Goal: Communication & Community: Answer question/provide support

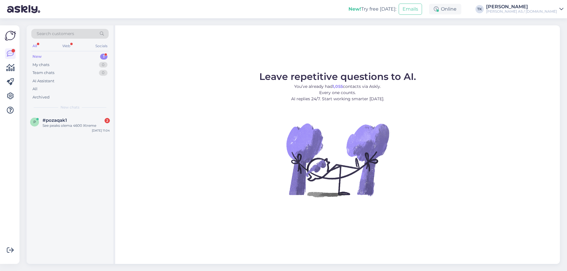
click at [68, 54] on div "New 1" at bounding box center [69, 57] width 77 height 8
click at [81, 127] on div "See peaks olema 4600 Xtreme" at bounding box center [75, 125] width 67 height 5
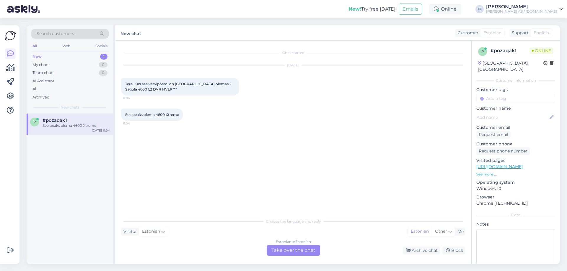
click at [284, 253] on div "Estonian to Estonian Take over the chat" at bounding box center [292, 250] width 53 height 11
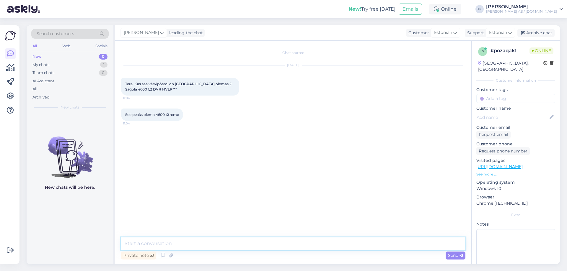
click at [145, 243] on textarea at bounding box center [293, 244] width 344 height 12
type textarea "Tere"
type textarea "Kohe kontrollin"
click at [142, 242] on textarea at bounding box center [293, 244] width 344 height 12
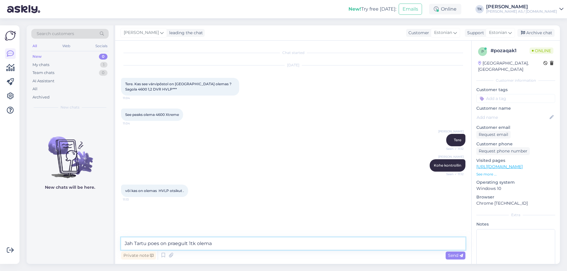
type textarea "Jah Tartu poes on praegult 1tk olemas"
type textarea "4600 1,2 HVLP püss on olemas"
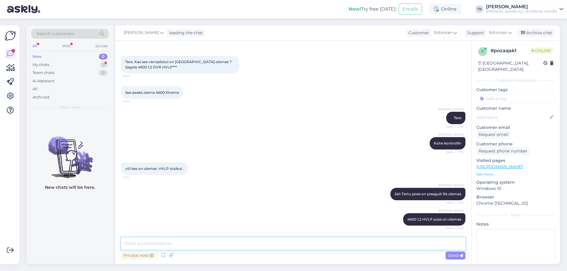
scroll to position [48, 0]
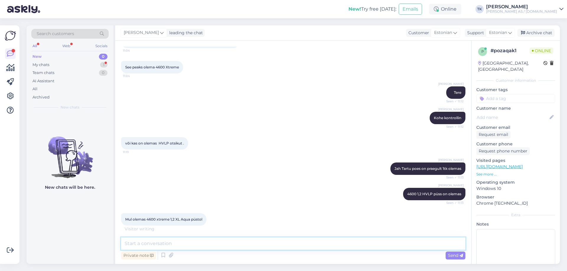
click at [141, 245] on textarea at bounding box center [293, 244] width 344 height 12
type textarea "Otsikut kohe ei ole aga saame tellida"
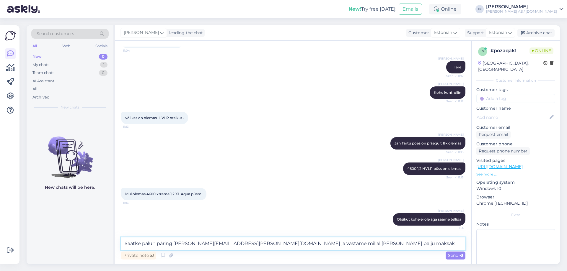
type textarea "Saatke palun päring [PERSON_NAME][EMAIL_ADDRESS][PERSON_NAME][DOMAIN_NAME] ja v…"
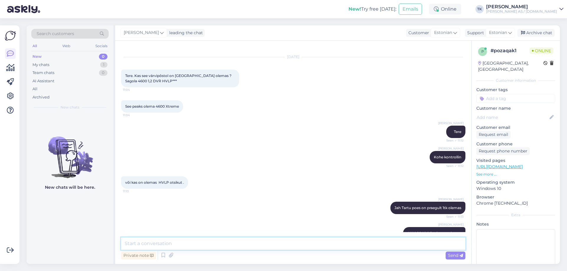
scroll to position [0, 0]
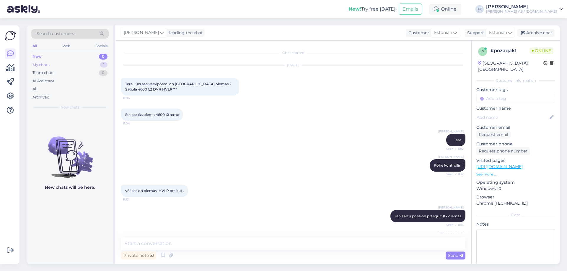
click at [50, 63] on div "My chats 1" at bounding box center [69, 65] width 77 height 8
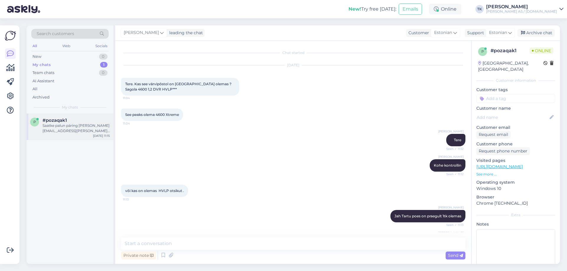
click at [74, 123] on div "Saatke palun päring [PERSON_NAME][EMAIL_ADDRESS][PERSON_NAME][DOMAIN_NAME] ja v…" at bounding box center [75, 128] width 67 height 11
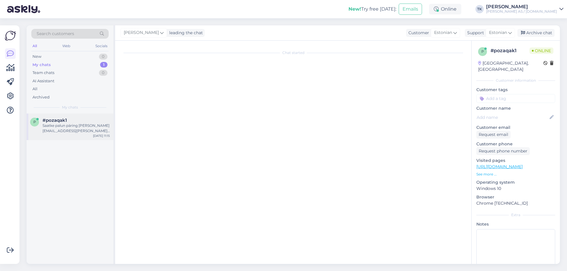
scroll to position [104, 0]
